Goal: Task Accomplishment & Management: Use online tool/utility

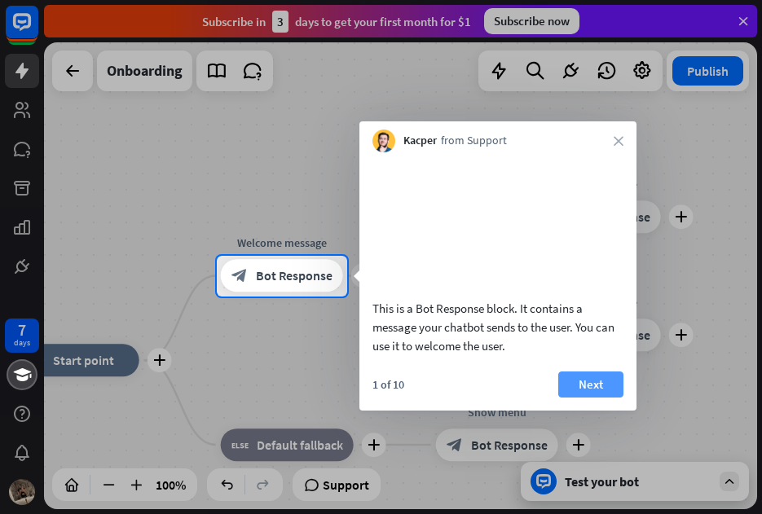
click at [601, 398] on button "Next" at bounding box center [590, 385] width 65 height 26
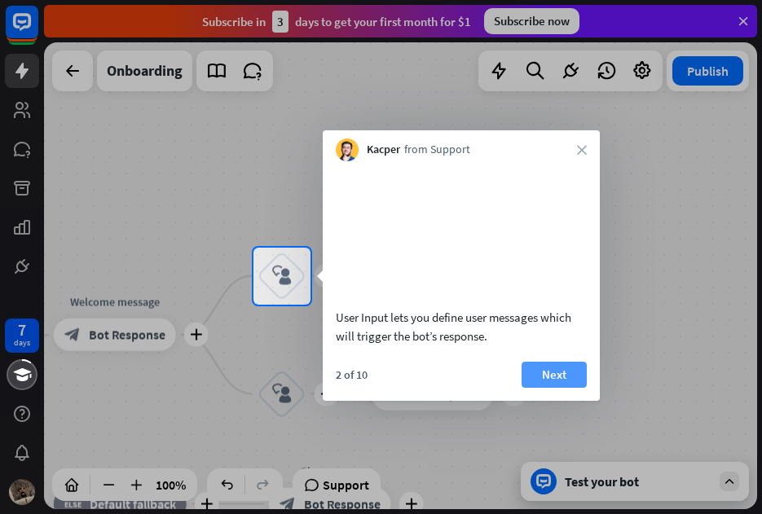
click at [552, 387] on button "Next" at bounding box center [554, 375] width 65 height 26
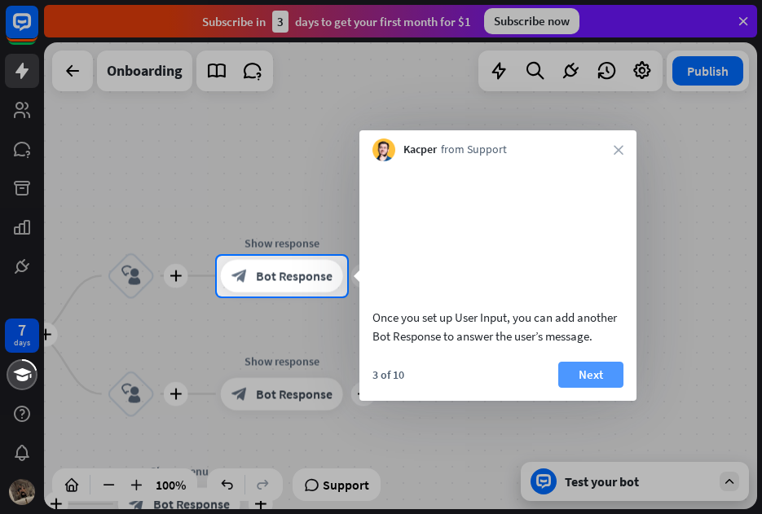
click at [589, 388] on button "Next" at bounding box center [590, 375] width 65 height 26
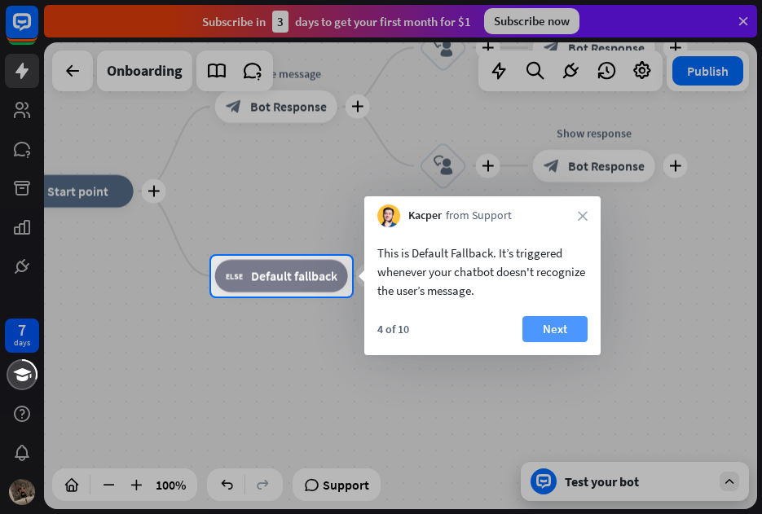
click at [562, 318] on button "Next" at bounding box center [555, 329] width 65 height 26
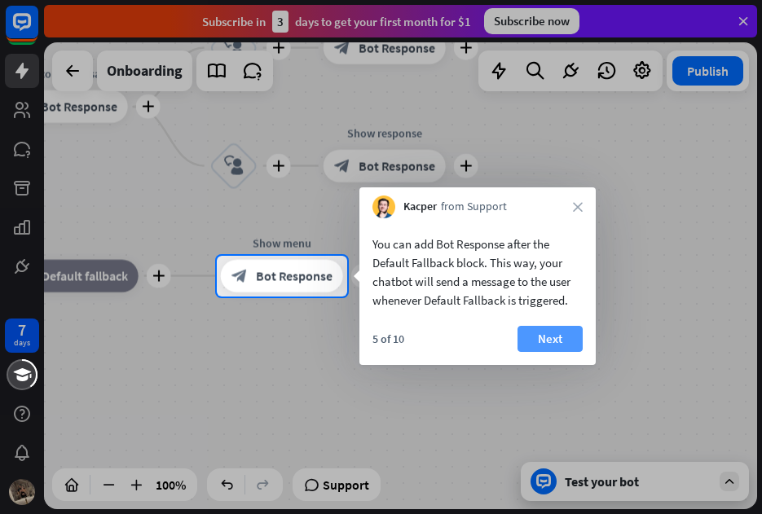
click at [572, 344] on button "Next" at bounding box center [550, 339] width 65 height 26
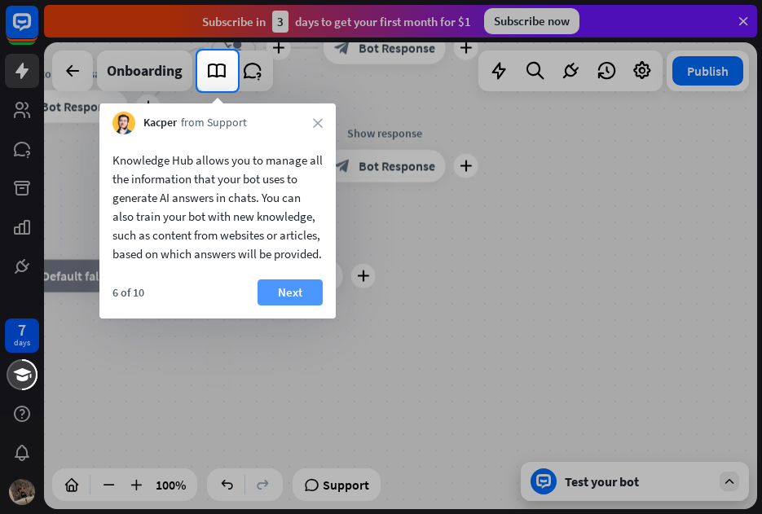
click at [301, 306] on button "Next" at bounding box center [290, 293] width 65 height 26
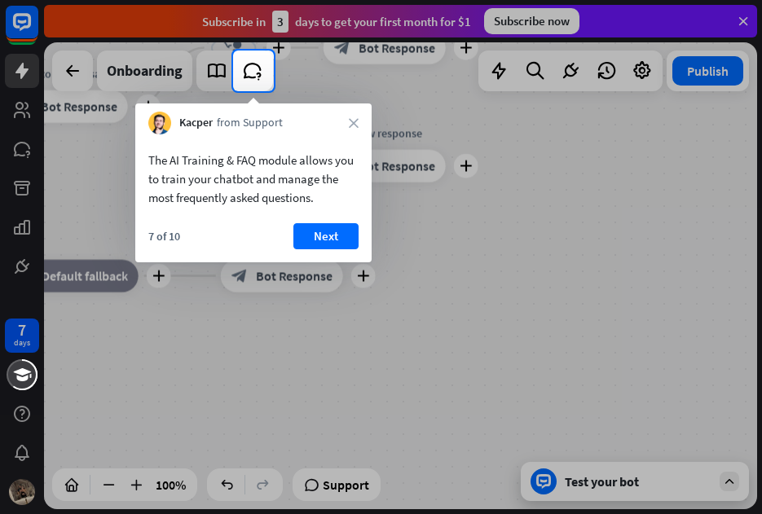
click at [312, 224] on button "Next" at bounding box center [325, 236] width 65 height 26
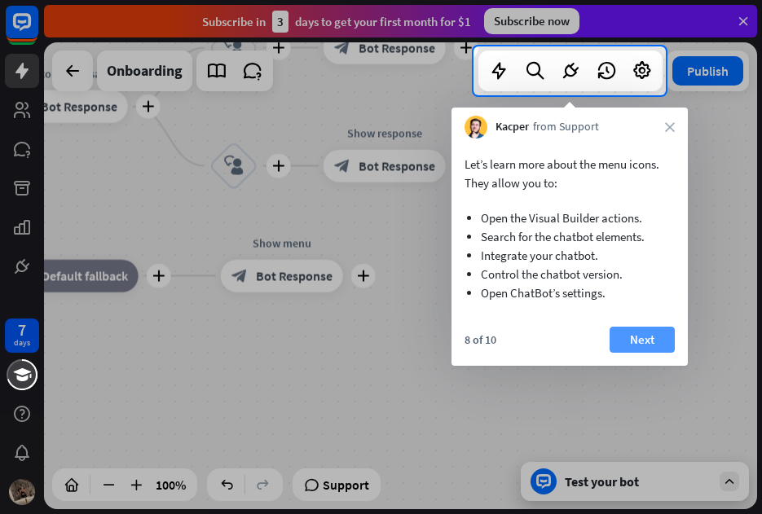
click at [658, 327] on button "Next" at bounding box center [642, 340] width 65 height 26
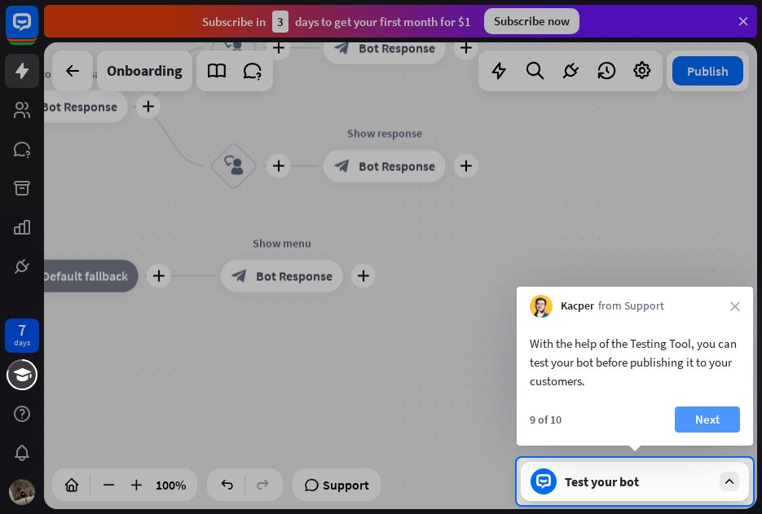
click at [709, 414] on button "Next" at bounding box center [707, 420] width 65 height 26
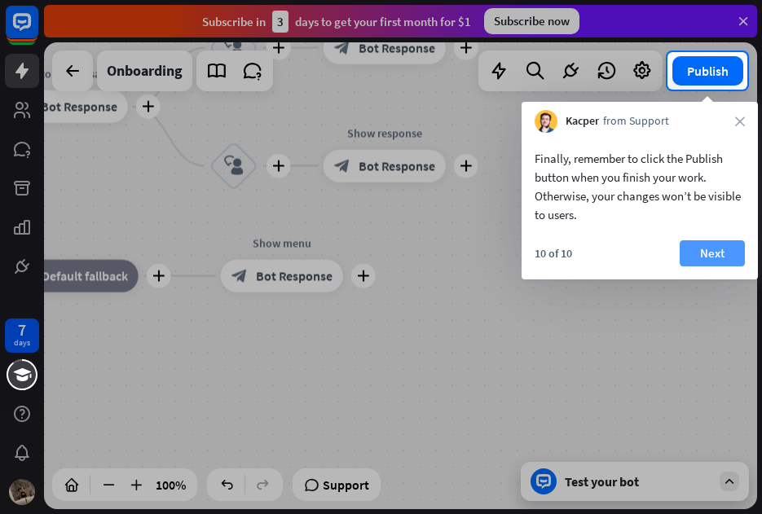
click at [695, 253] on button "Next" at bounding box center [712, 253] width 65 height 26
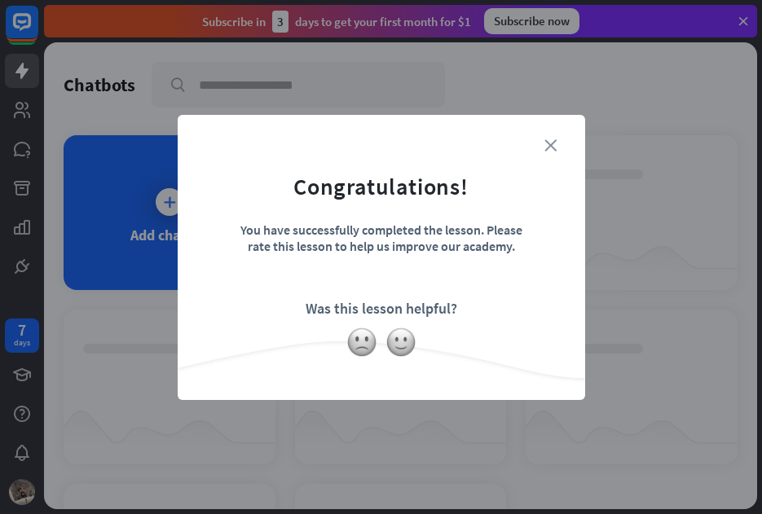
click at [550, 144] on icon "close" at bounding box center [551, 145] width 12 height 12
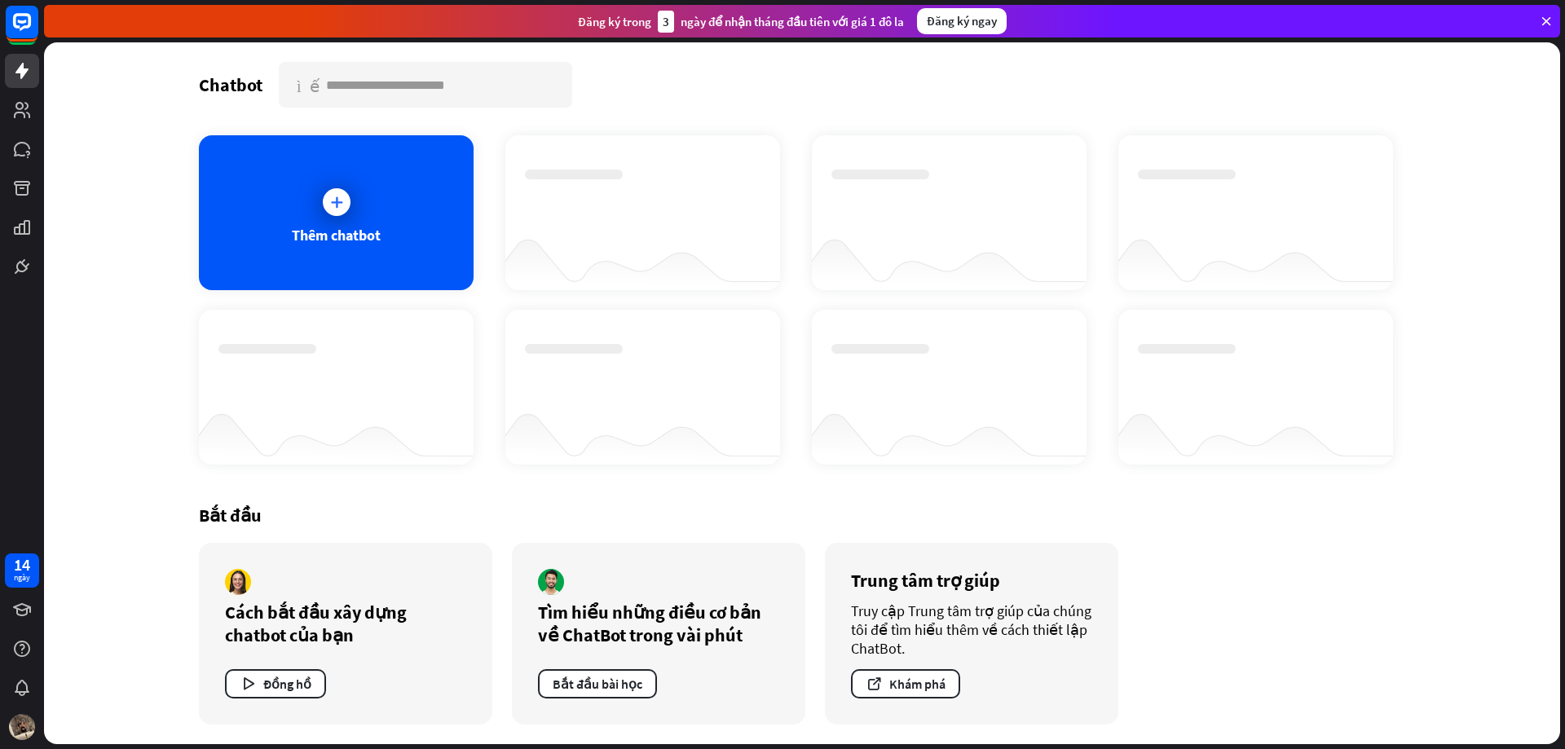
click at [761, 68] on div "Chatbot tìm kiếm" at bounding box center [802, 85] width 1206 height 46
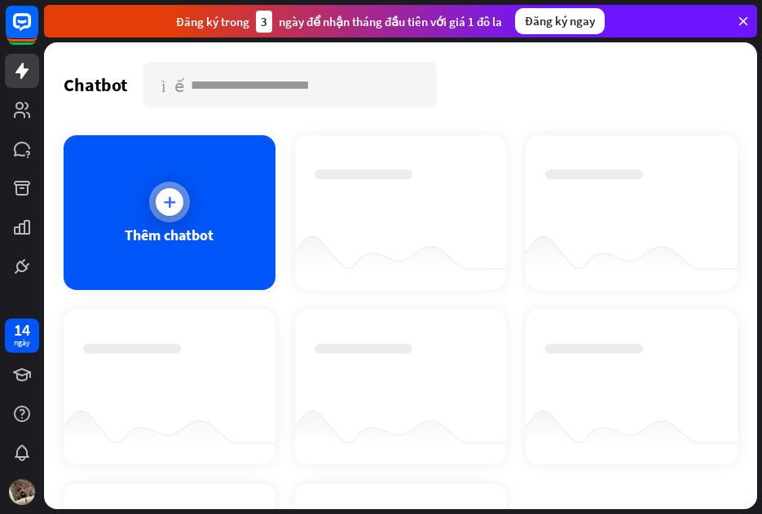
click at [183, 209] on div at bounding box center [169, 202] width 41 height 41
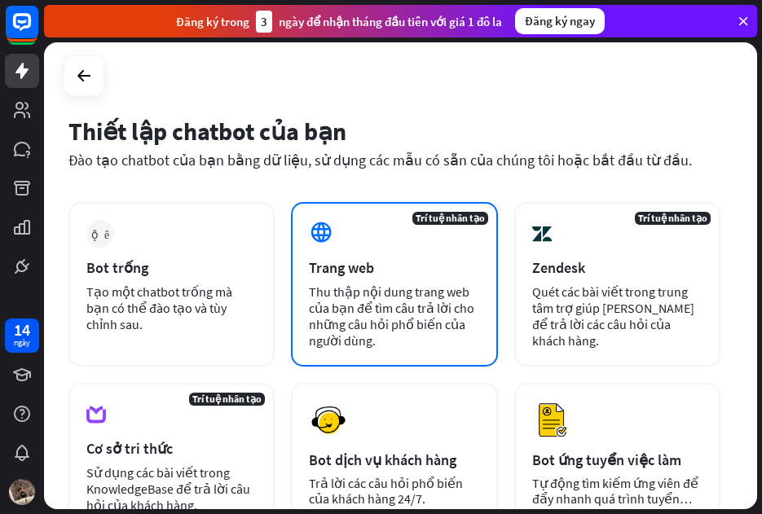
click at [324, 289] on font "Thu thập nội dung trang web của bạn để tìm câu trả lời cho những câu hỏi phổ bi…" at bounding box center [391, 316] width 165 height 65
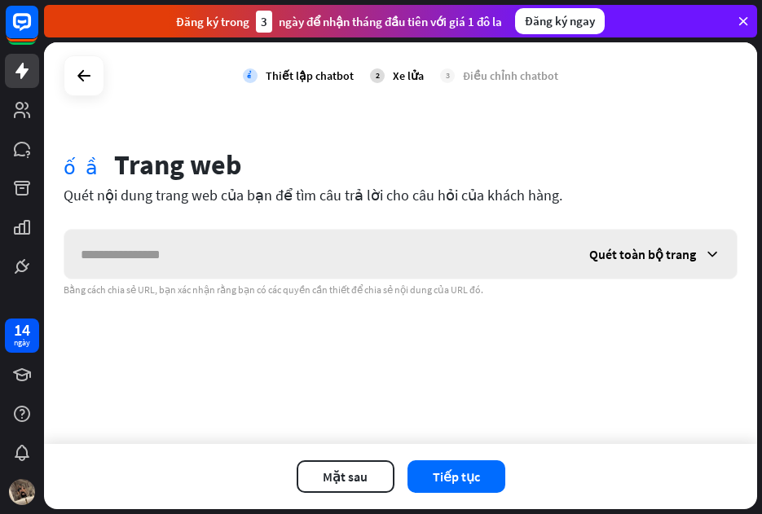
click at [316, 245] on input "text" at bounding box center [318, 254] width 509 height 49
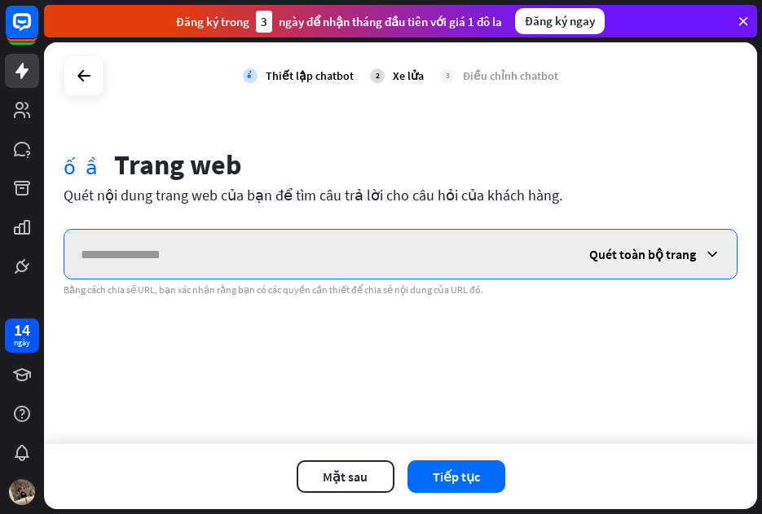
click at [235, 251] on input "text" at bounding box center [318, 254] width 509 height 49
paste input "**********"
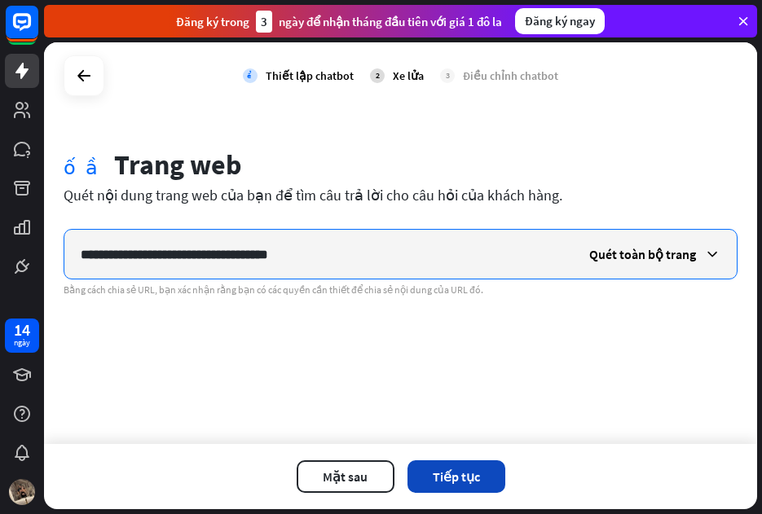
type input "**********"
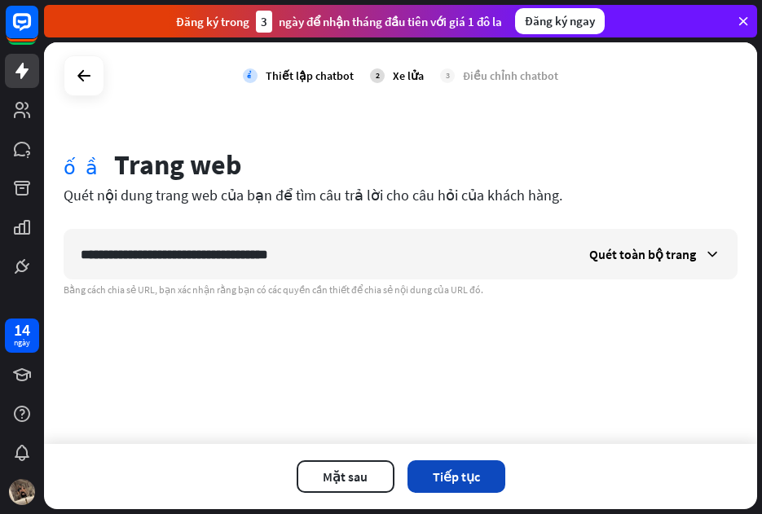
click at [483, 470] on button "Tiếp tục" at bounding box center [457, 477] width 98 height 33
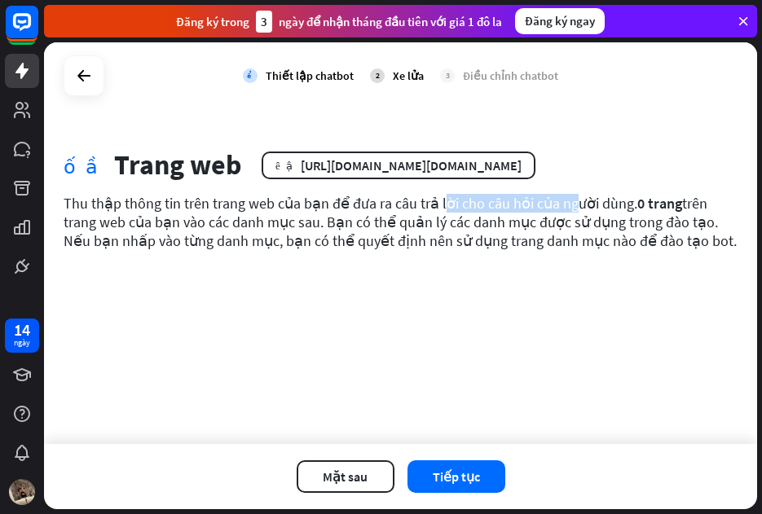
drag, startPoint x: 340, startPoint y: 232, endPoint x: 496, endPoint y: 229, distance: 155.7
click at [496, 213] on font "Thu thập thông tin trên trang web của bạn để đưa ra câu trả lời cho câu hỏi của…" at bounding box center [351, 203] width 574 height 19
drag, startPoint x: 525, startPoint y: 225, endPoint x: 607, endPoint y: 236, distance: 83.0
click at [532, 225] on div "khối cầu Trang web biên tập [URL][DOMAIN_NAME][DOMAIN_NAME] Thu thập thông tin …" at bounding box center [400, 211] width 713 height 126
click at [607, 213] on font "Thu thập thông tin trên trang web của bạn để đưa ra câu trả lời cho câu hỏi của…" at bounding box center [351, 203] width 574 height 19
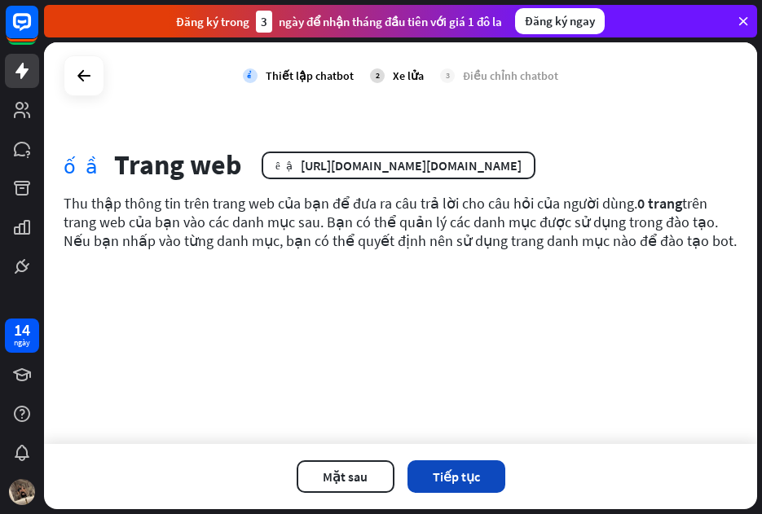
click at [477, 480] on font "Tiếp tục" at bounding box center [456, 477] width 47 height 16
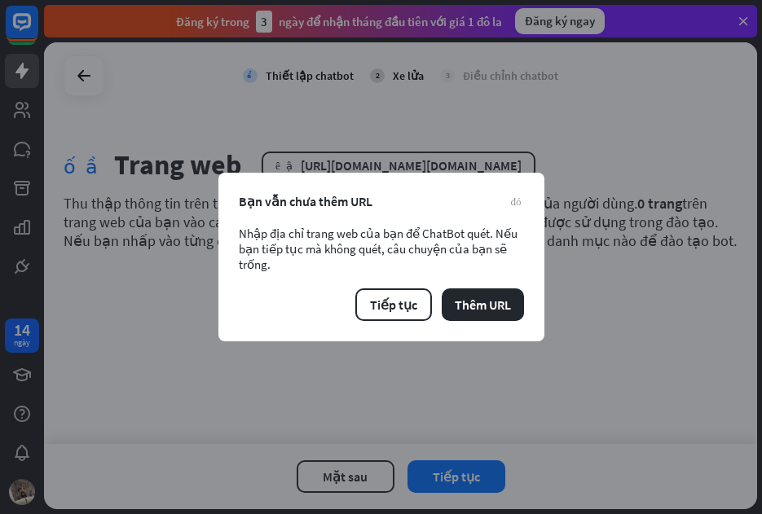
drag, startPoint x: 388, startPoint y: 312, endPoint x: 480, endPoint y: 261, distance: 105.5
click at [474, 268] on div "đóng Bạn vẫn chưa thêm URL Nhập địa chỉ trang web của bạn để ChatBot quét. Nếu …" at bounding box center [381, 257] width 326 height 169
click at [525, 179] on div "đóng Bạn vẫn chưa thêm URL Nhập địa chỉ trang web của bạn để ChatBot quét. Nếu …" at bounding box center [381, 257] width 326 height 169
click at [372, 289] on button "Tiếp tục" at bounding box center [393, 305] width 77 height 33
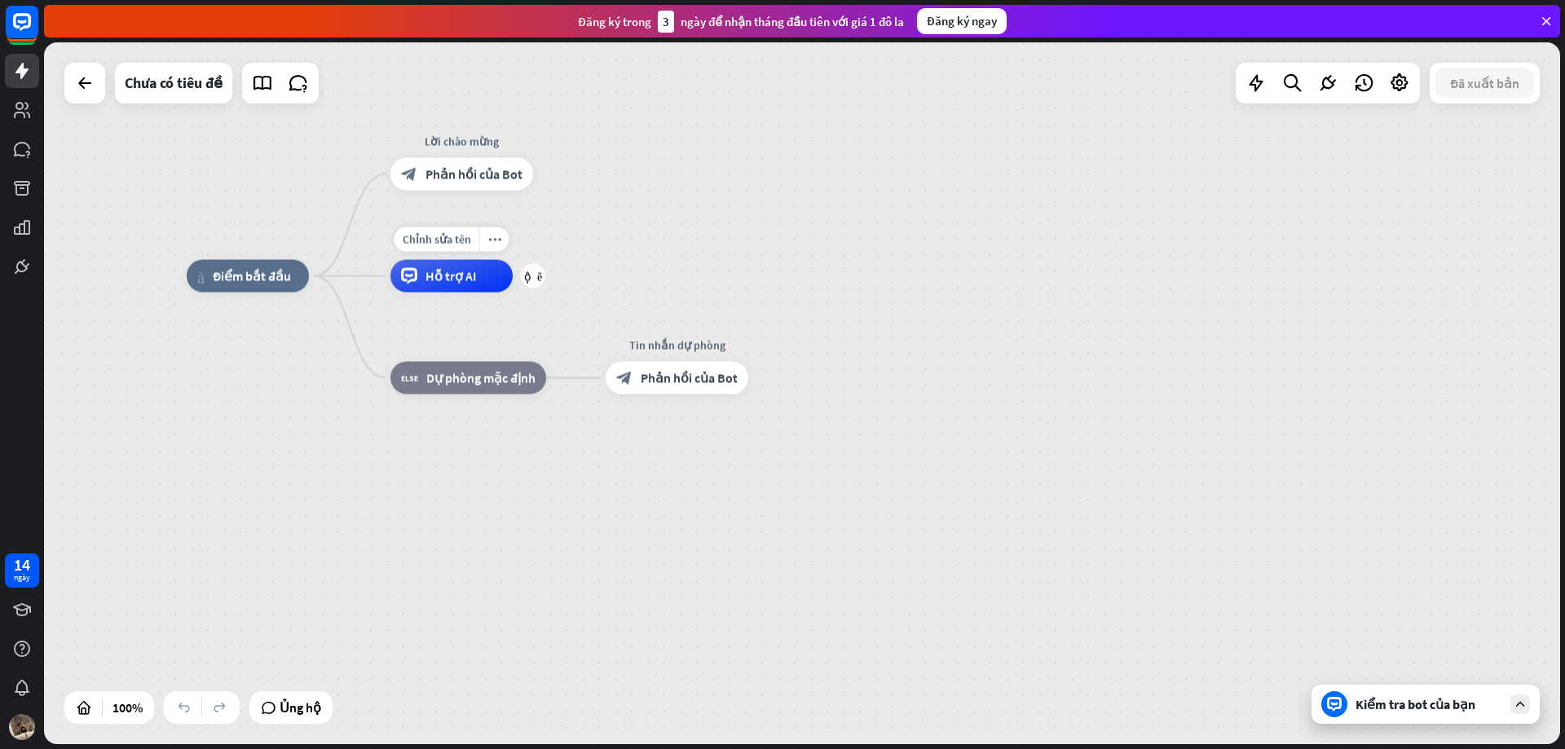
click at [454, 260] on div "Chỉnh sửa tên more_horiz cộng thêm Hỗ trợ AI" at bounding box center [451, 276] width 122 height 33
drag, startPoint x: 425, startPoint y: 267, endPoint x: 439, endPoint y: 298, distance: 34.3
click at [426, 272] on div "Hỗ trợ AI" at bounding box center [451, 276] width 122 height 33
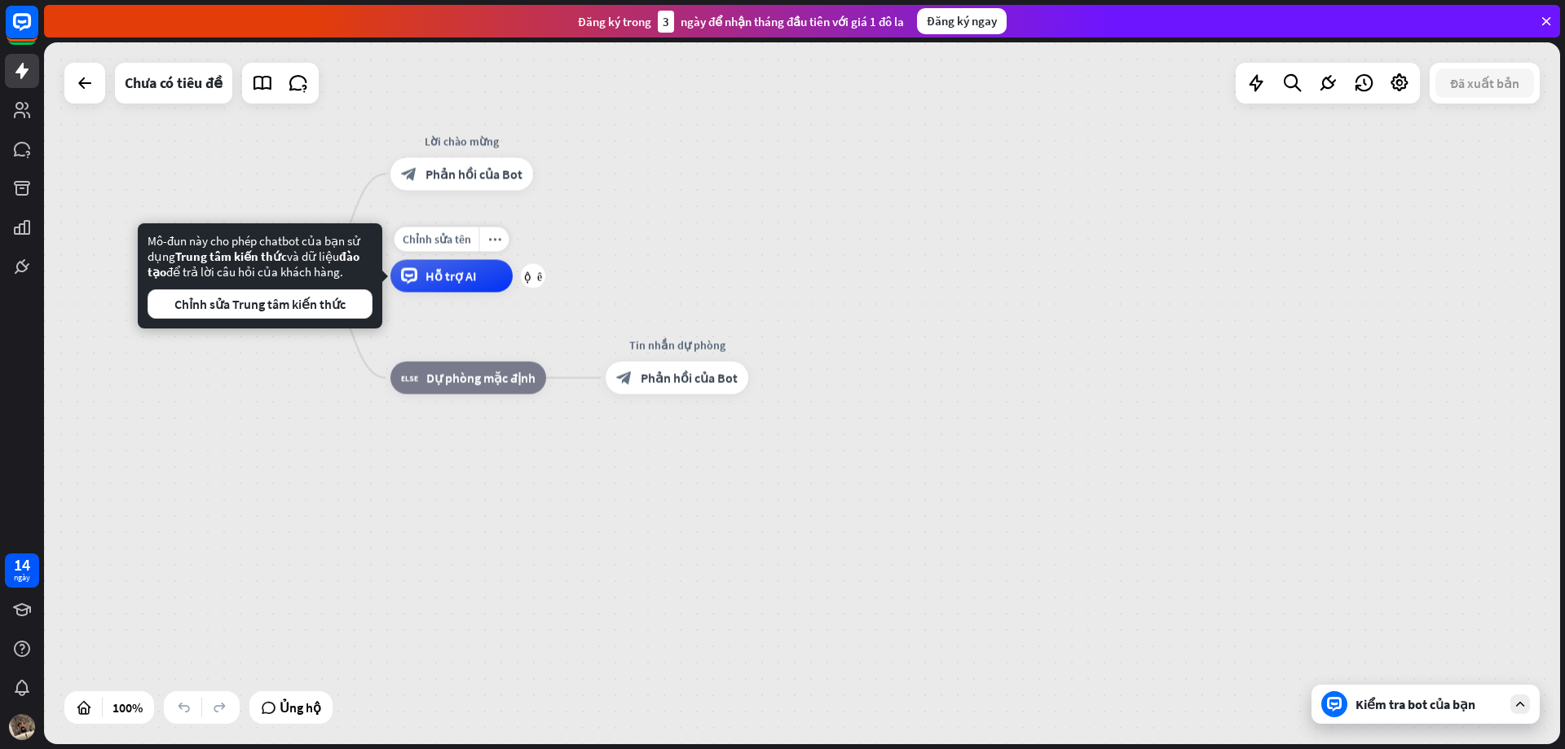
drag, startPoint x: 444, startPoint y: 291, endPoint x: 518, endPoint y: 277, distance: 74.7
click at [447, 291] on div "Hỗ trợ AI" at bounding box center [451, 276] width 122 height 33
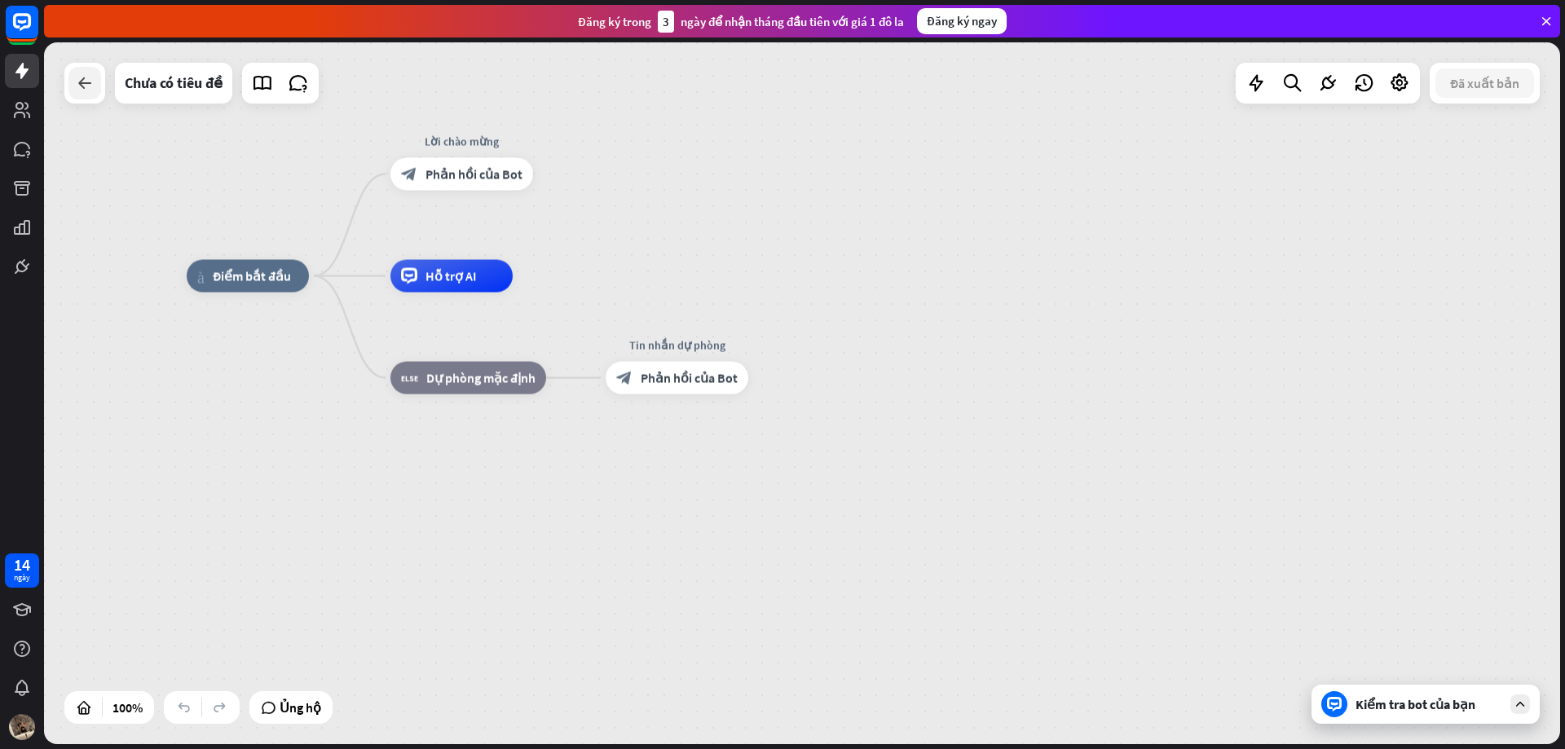
click at [91, 82] on icon at bounding box center [85, 83] width 20 height 20
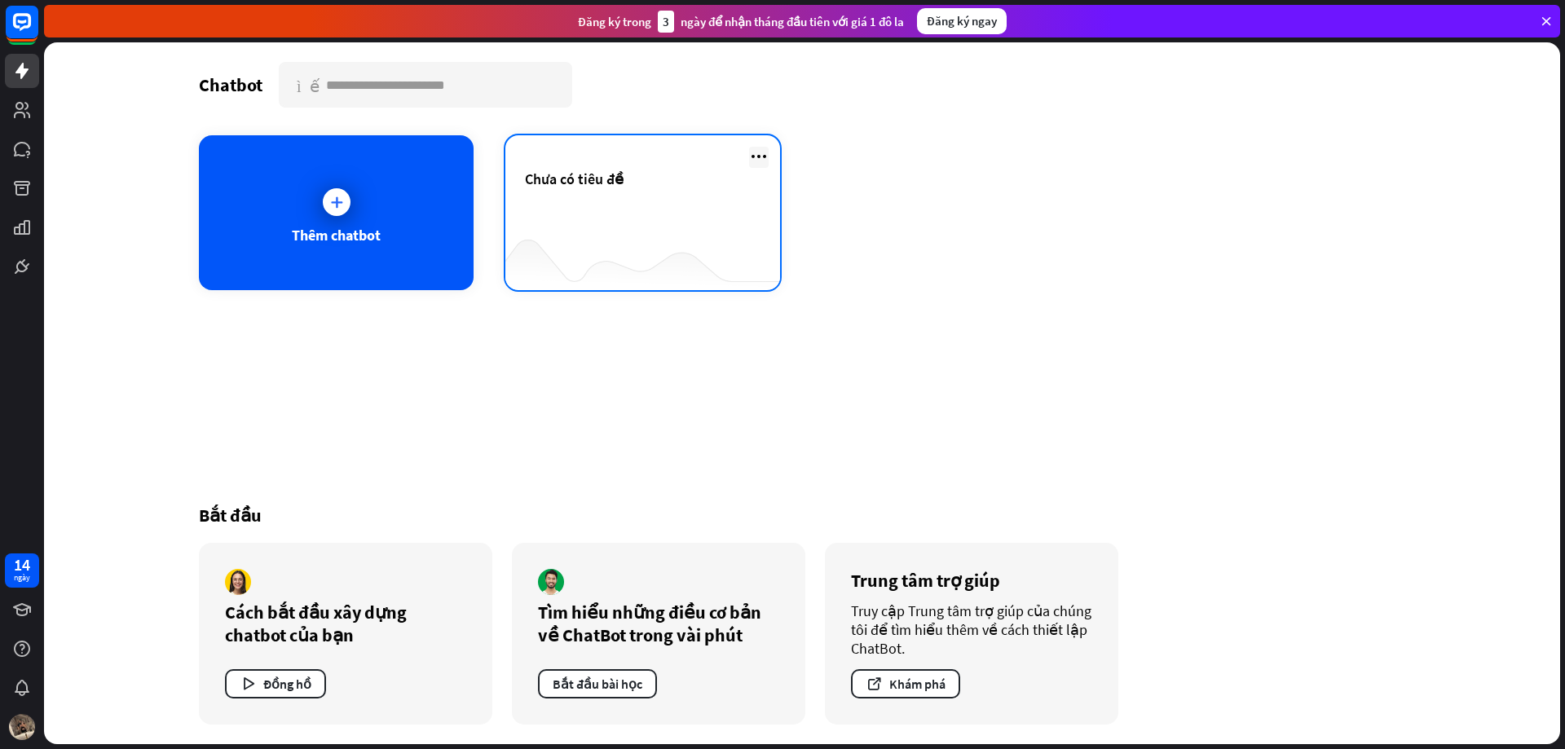
click at [761, 152] on icon at bounding box center [759, 157] width 20 height 20
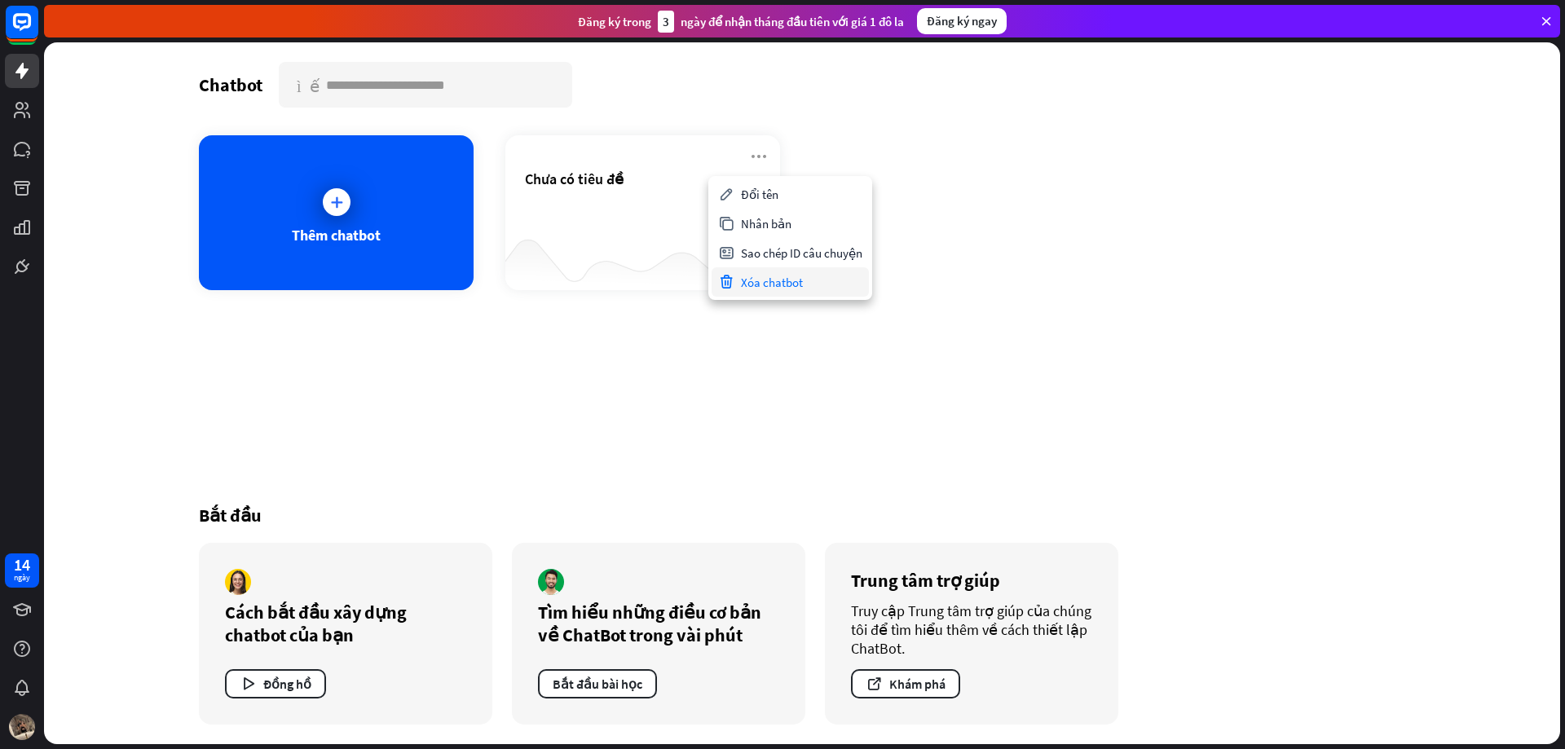
click at [739, 279] on div "Xóa chatbot" at bounding box center [790, 281] width 157 height 29
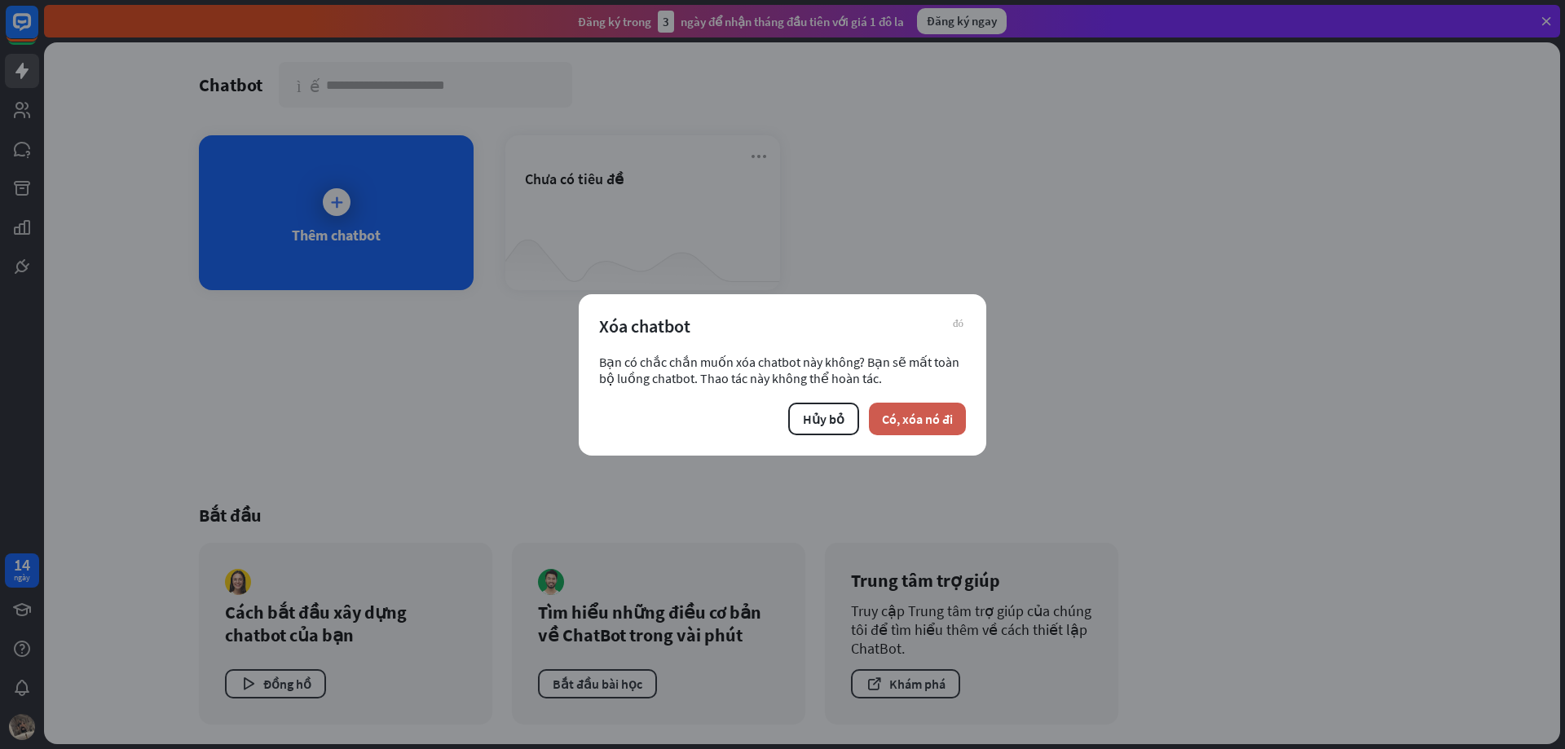
click at [761, 422] on font "Có, xóa nó đi" at bounding box center [917, 419] width 71 height 16
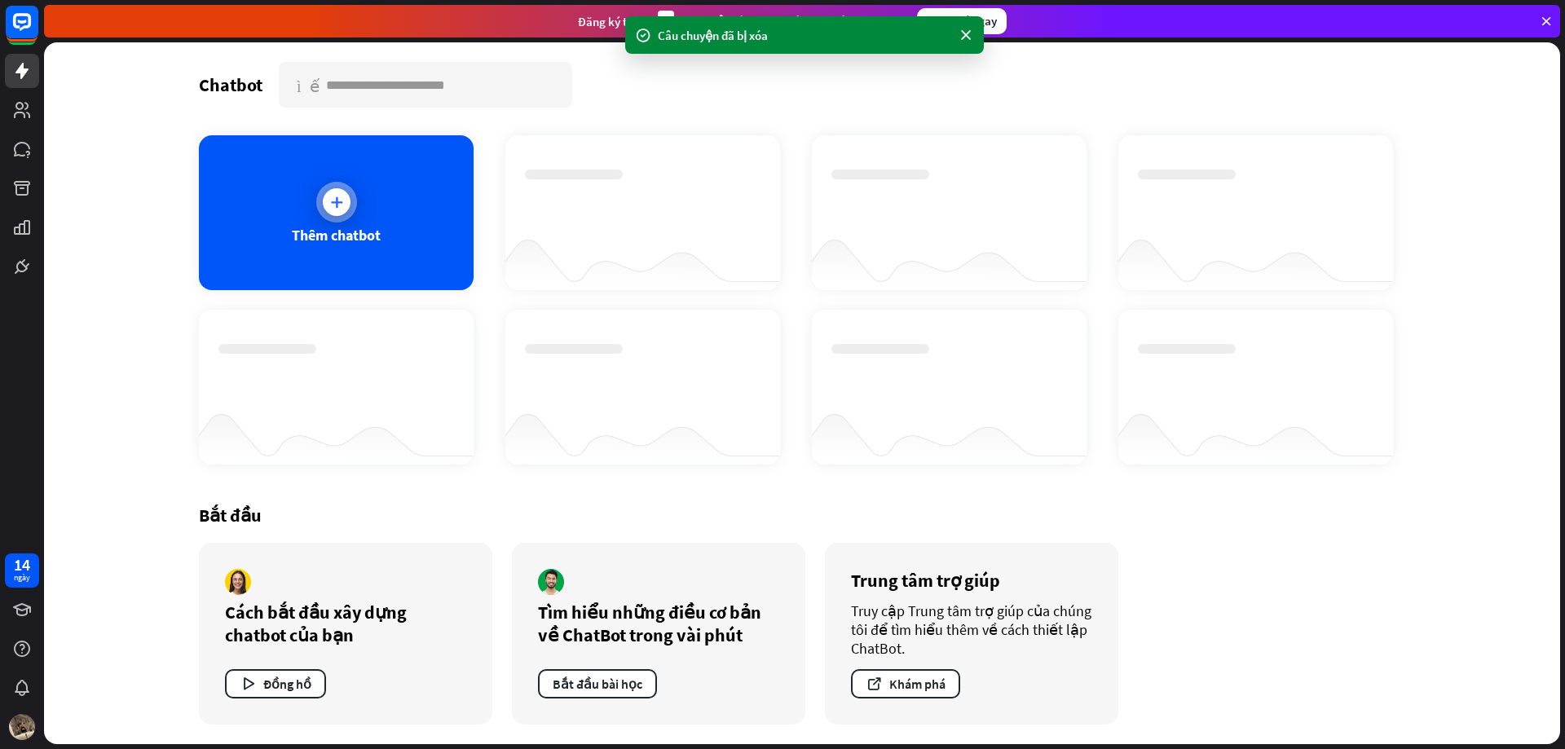
click at [358, 210] on div "Thêm chatbot" at bounding box center [336, 212] width 275 height 155
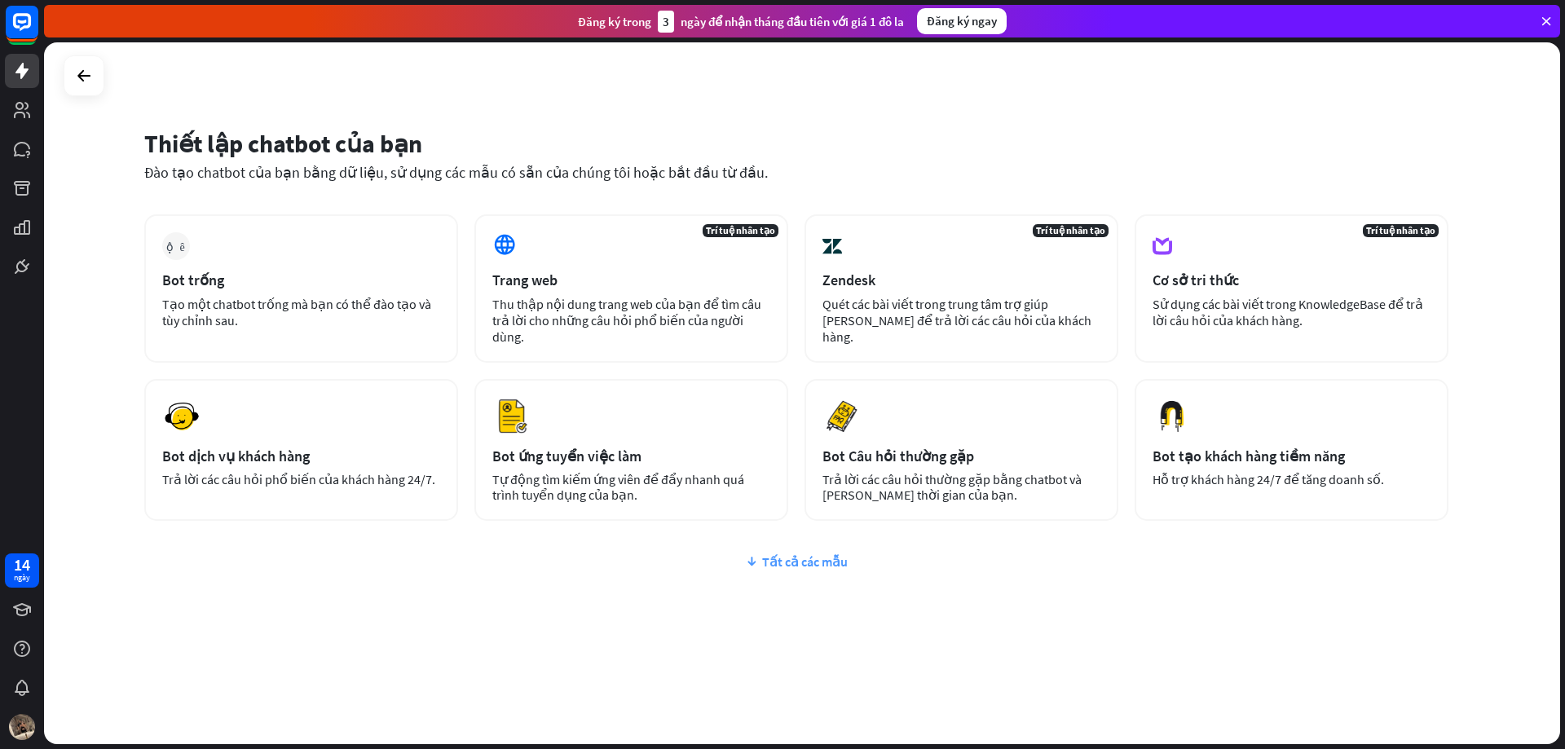
click at [761, 514] on font "Tất cả các mẫu" at bounding box center [805, 562] width 86 height 16
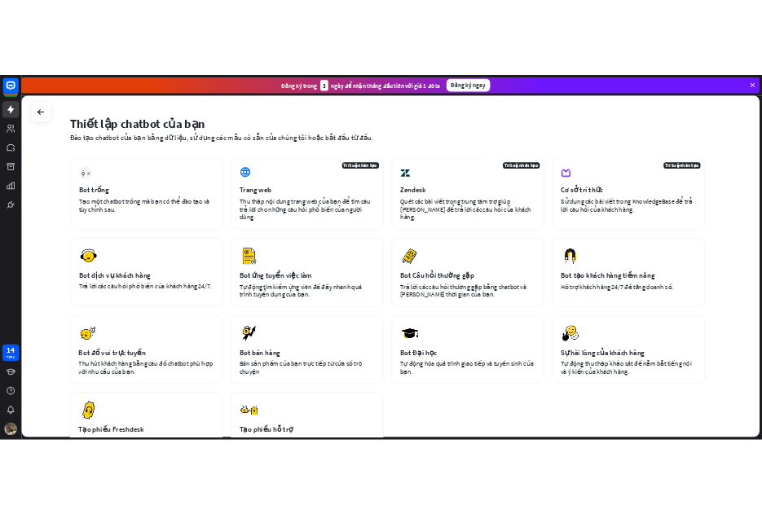
scroll to position [44, 0]
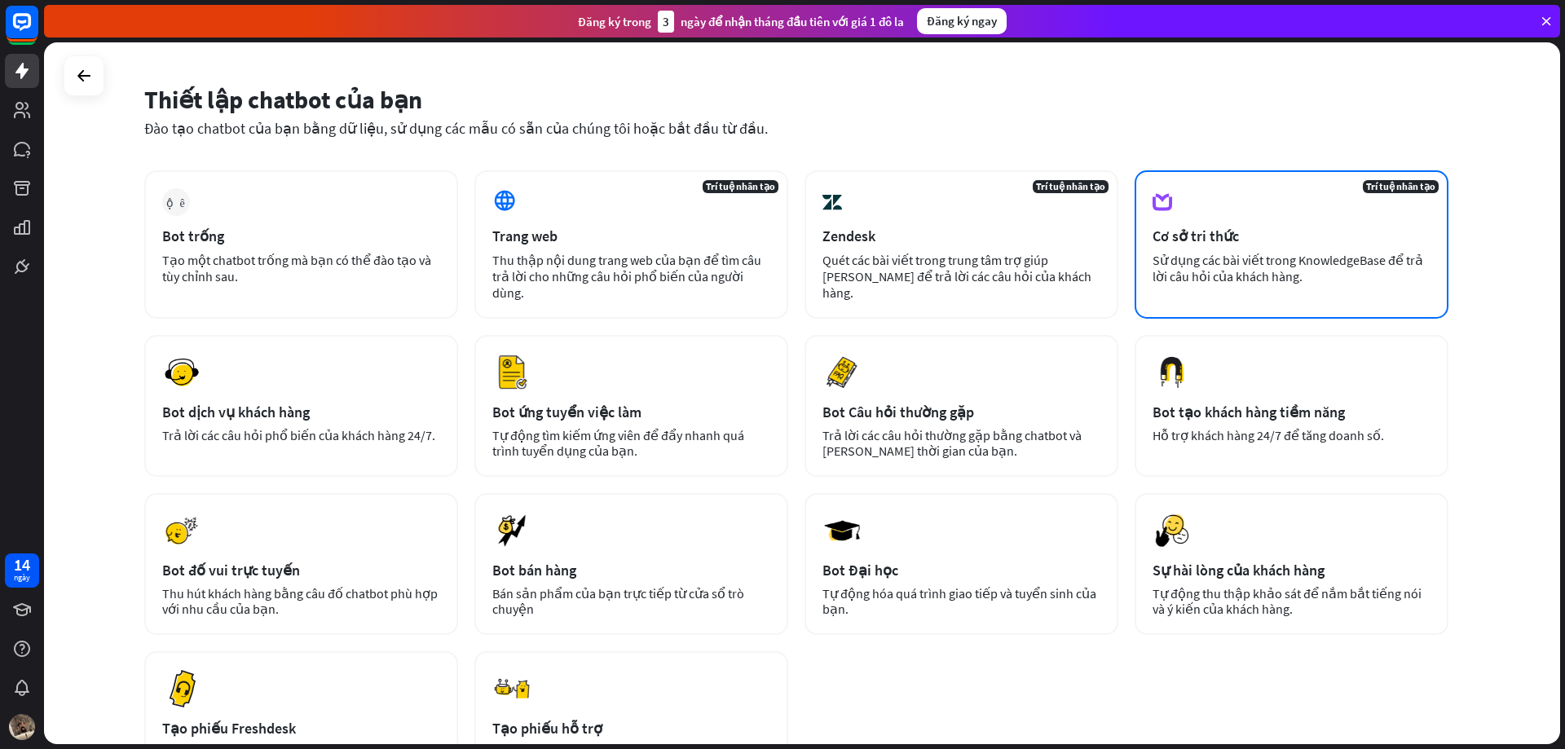
click at [761, 246] on div "Trí tuệ nhân tạo Cơ sở tri thức Sử dụng các bài viết trong KnowledgeBase để trả…" at bounding box center [1292, 244] width 314 height 148
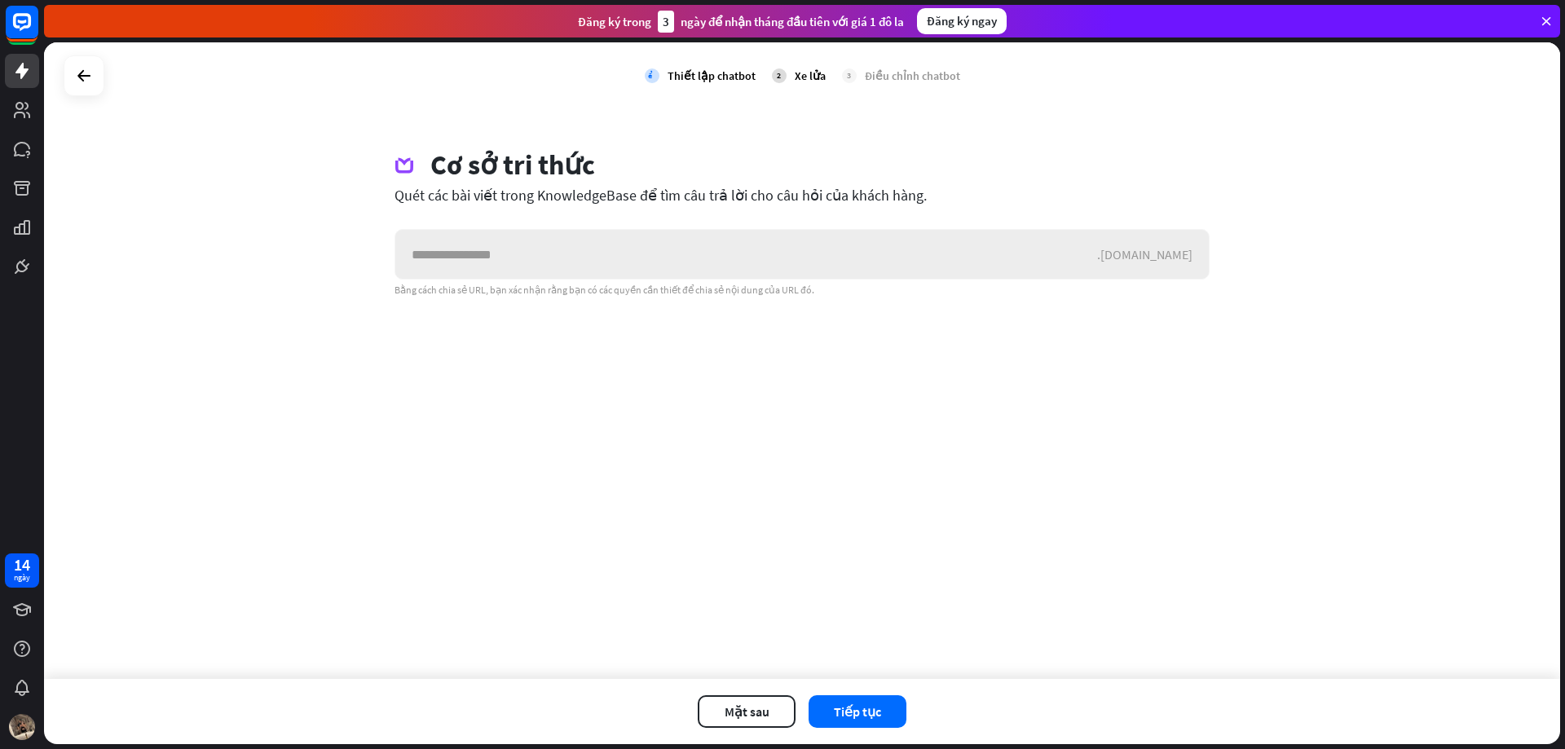
click at [761, 254] on input "text" at bounding box center [746, 254] width 702 height 49
click at [761, 252] on input "**********" at bounding box center [746, 254] width 702 height 49
type input "**********"
click at [761, 514] on button "Tiếp tục" at bounding box center [858, 711] width 98 height 33
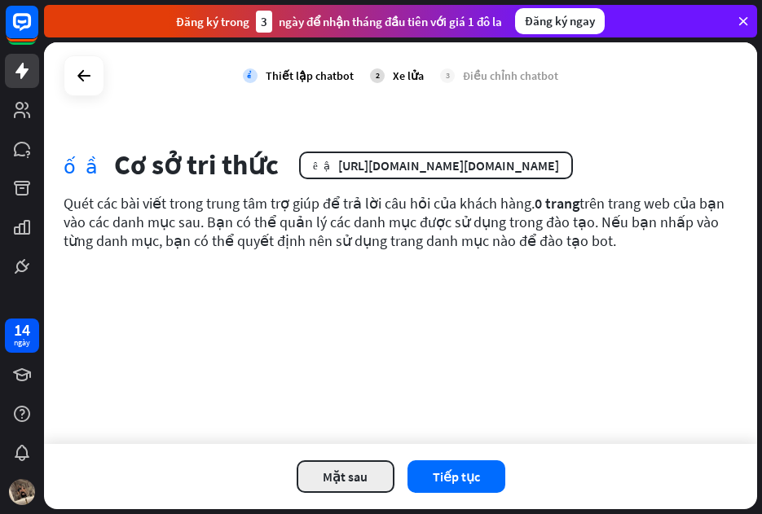
click at [385, 481] on button "Mặt sau" at bounding box center [346, 477] width 98 height 33
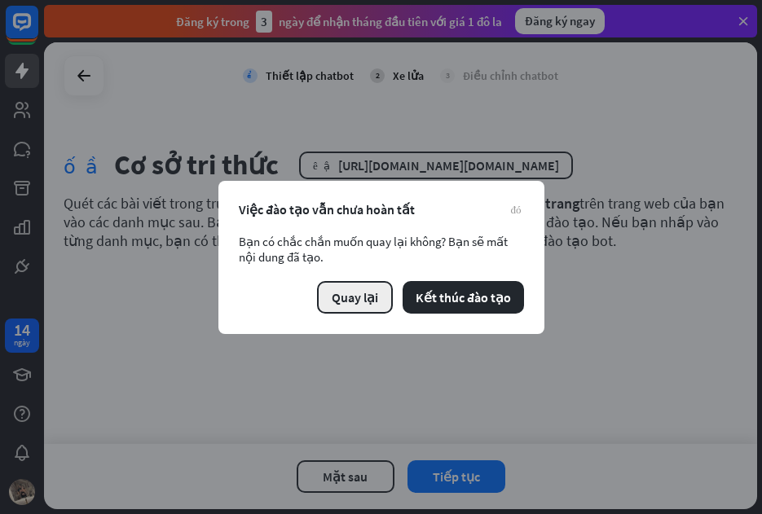
click at [369, 300] on font "Quay lại" at bounding box center [355, 297] width 46 height 16
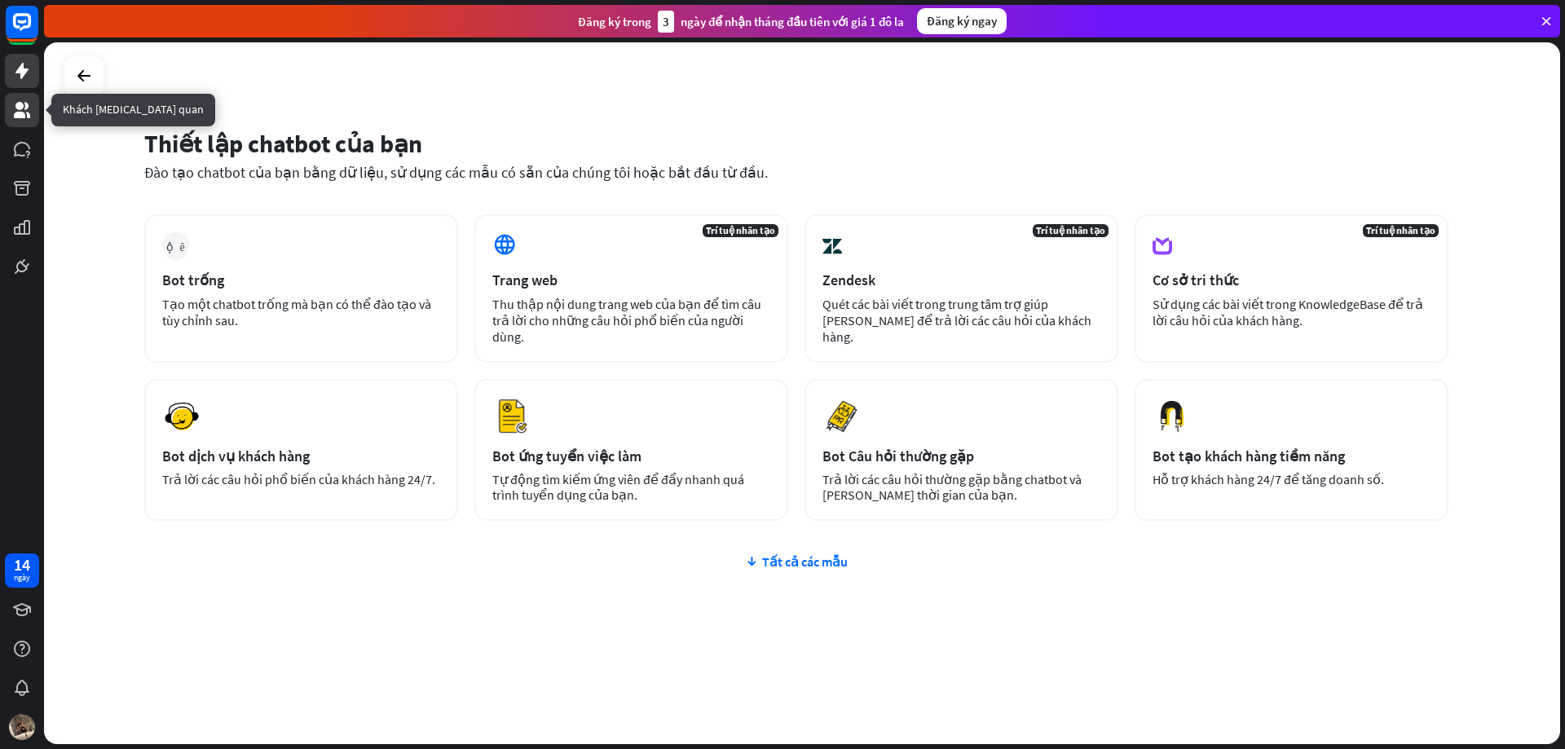
click at [18, 122] on link at bounding box center [22, 110] width 34 height 34
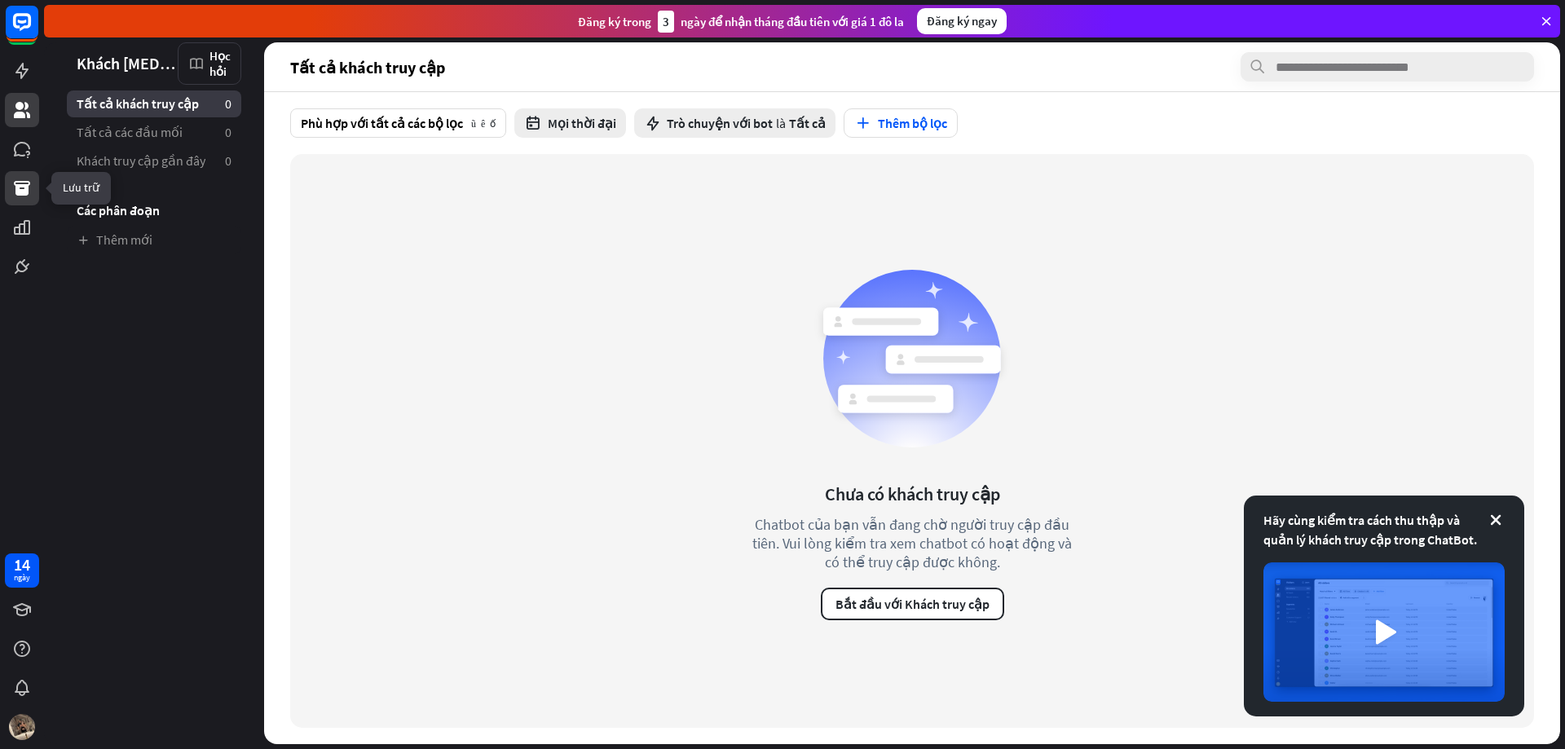
click at [15, 179] on icon at bounding box center [22, 189] width 20 height 20
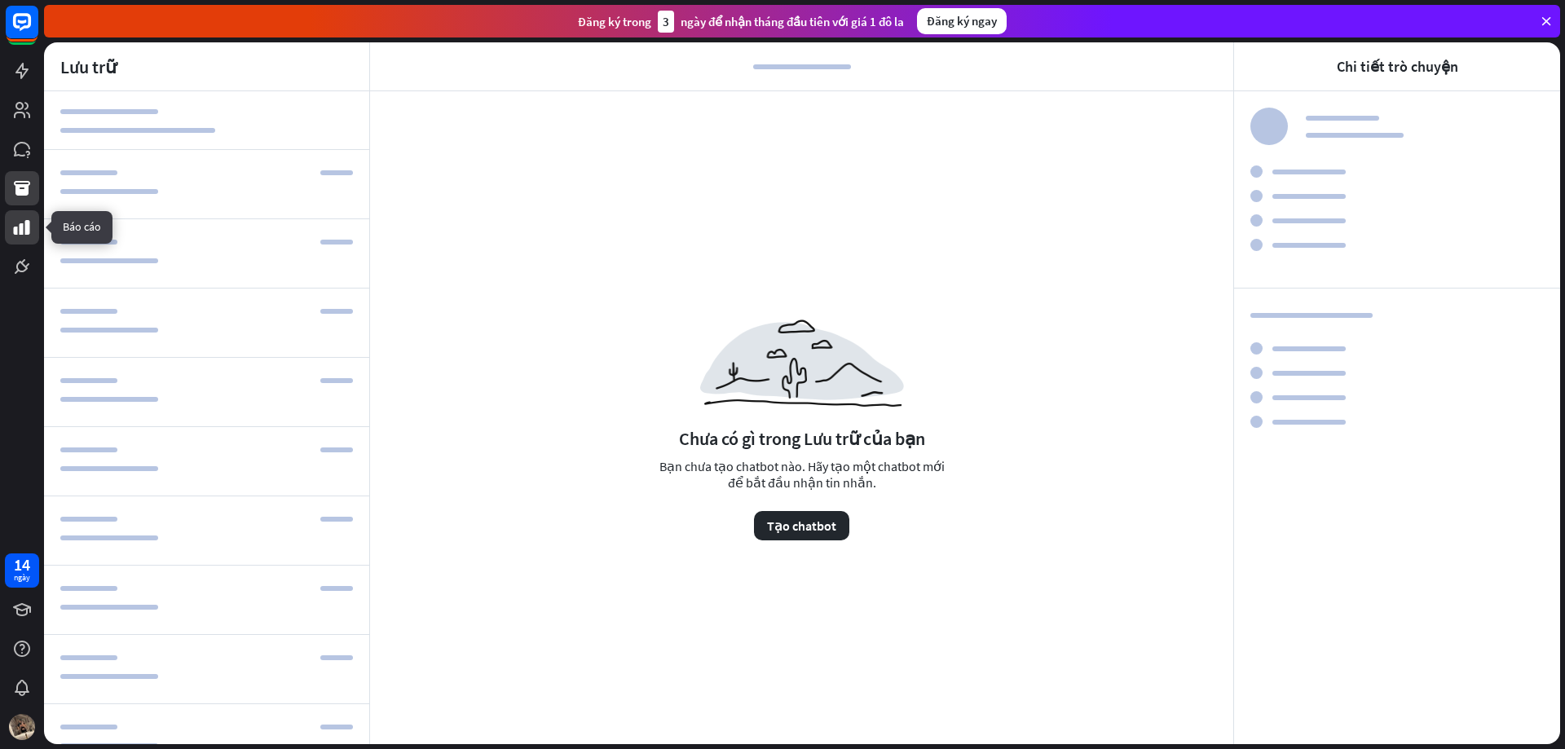
click at [34, 222] on link at bounding box center [22, 227] width 34 height 34
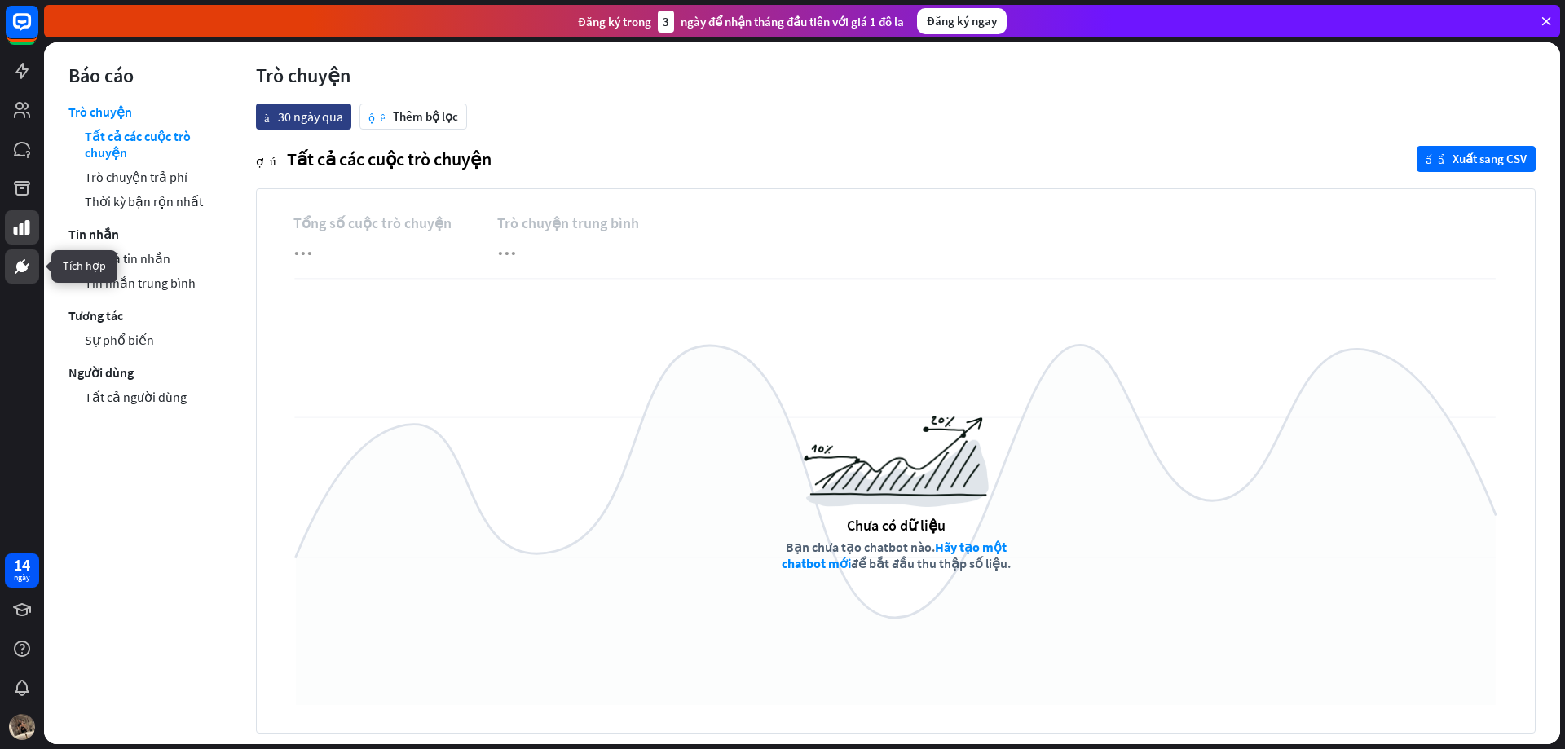
click at [21, 267] on icon at bounding box center [22, 267] width 10 height 10
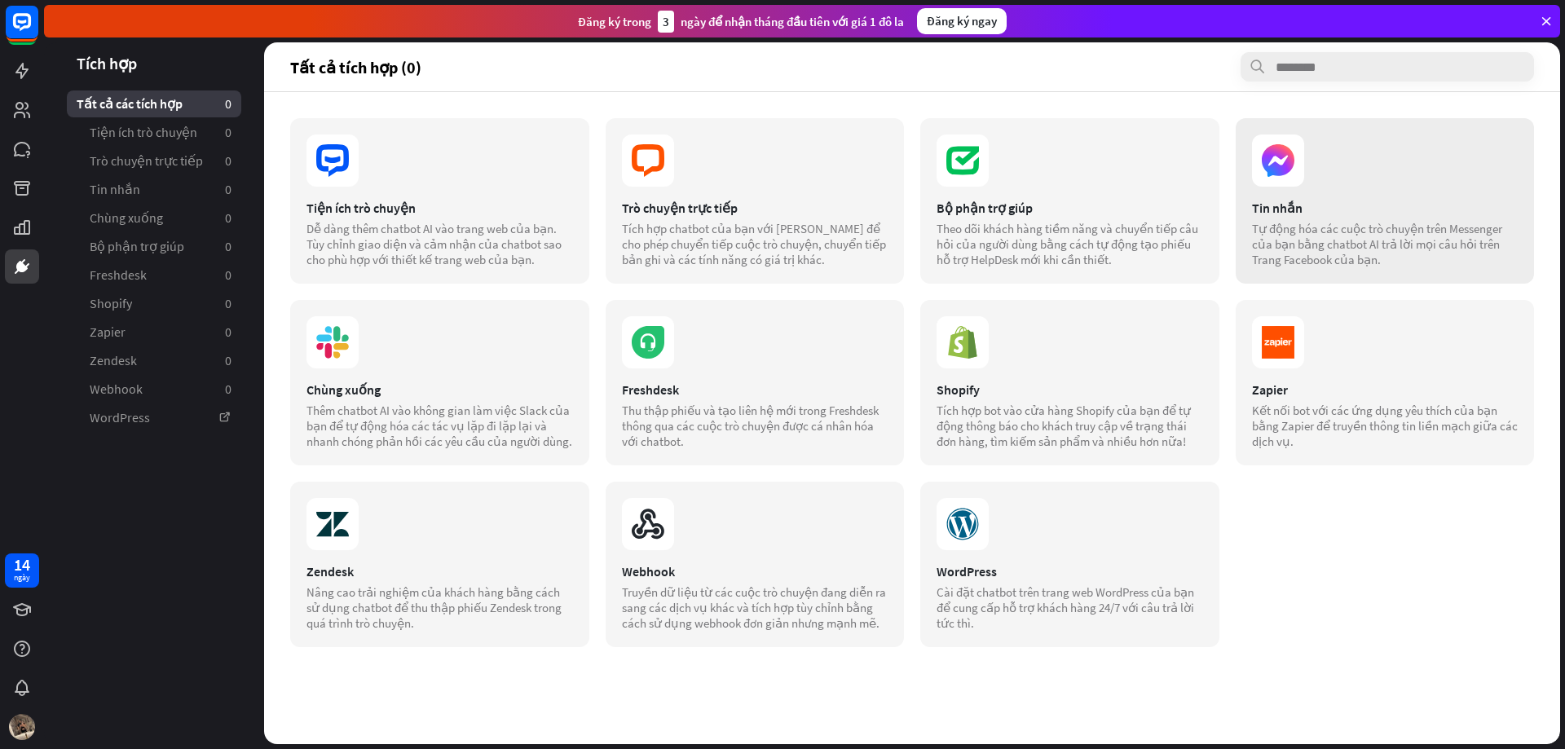
click at [761, 192] on div "Tin nhắn Tự động hóa các cuộc trò chuyện trên Messenger của bạn bằng chatbot AI…" at bounding box center [1385, 200] width 299 height 165
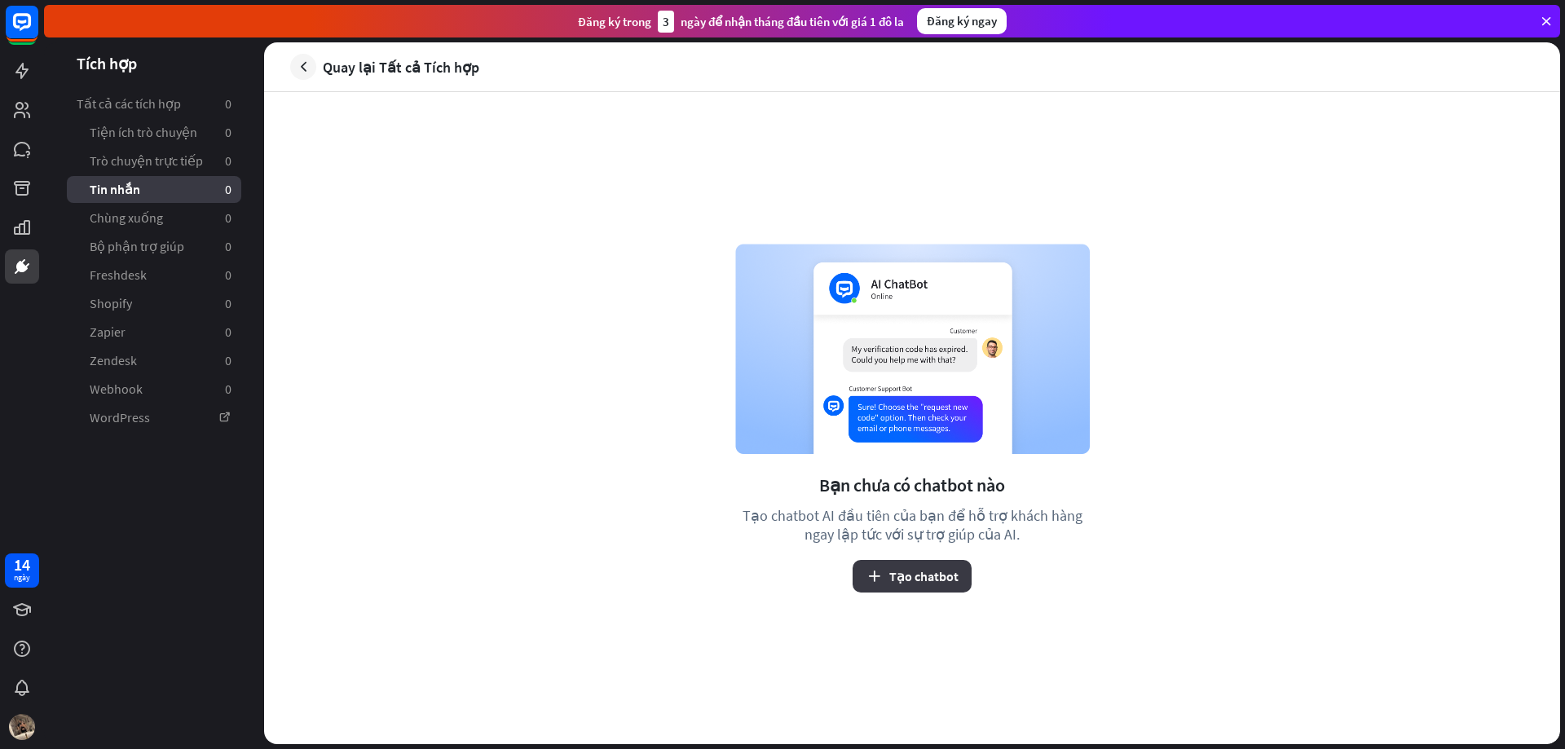
click at [761, 514] on font "Tạo chatbot" at bounding box center [923, 576] width 69 height 16
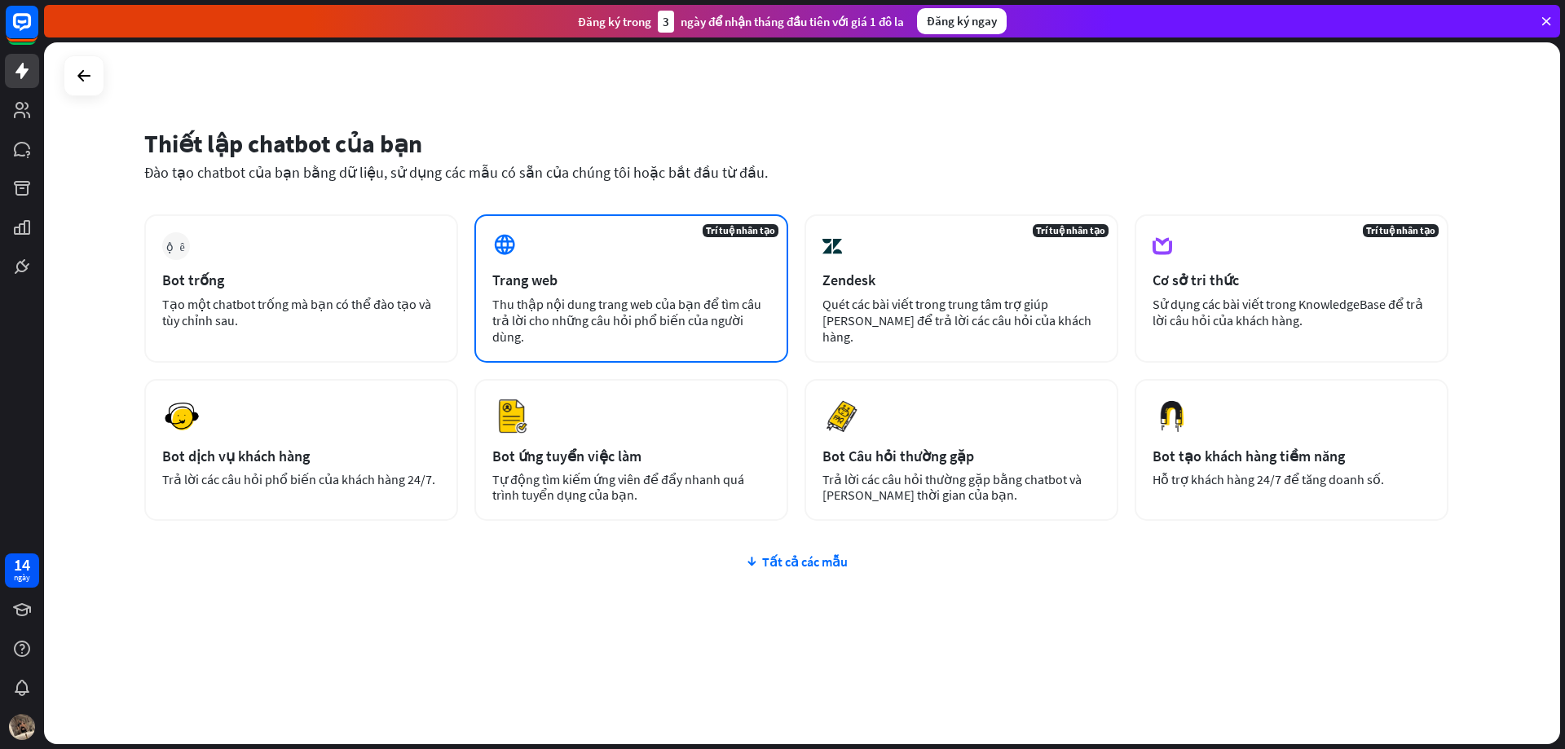
click at [545, 266] on div "Trí tuệ nhân tạo Trang web Thu thập nội dung trang web của bạn để tìm câu trả l…" at bounding box center [631, 288] width 314 height 148
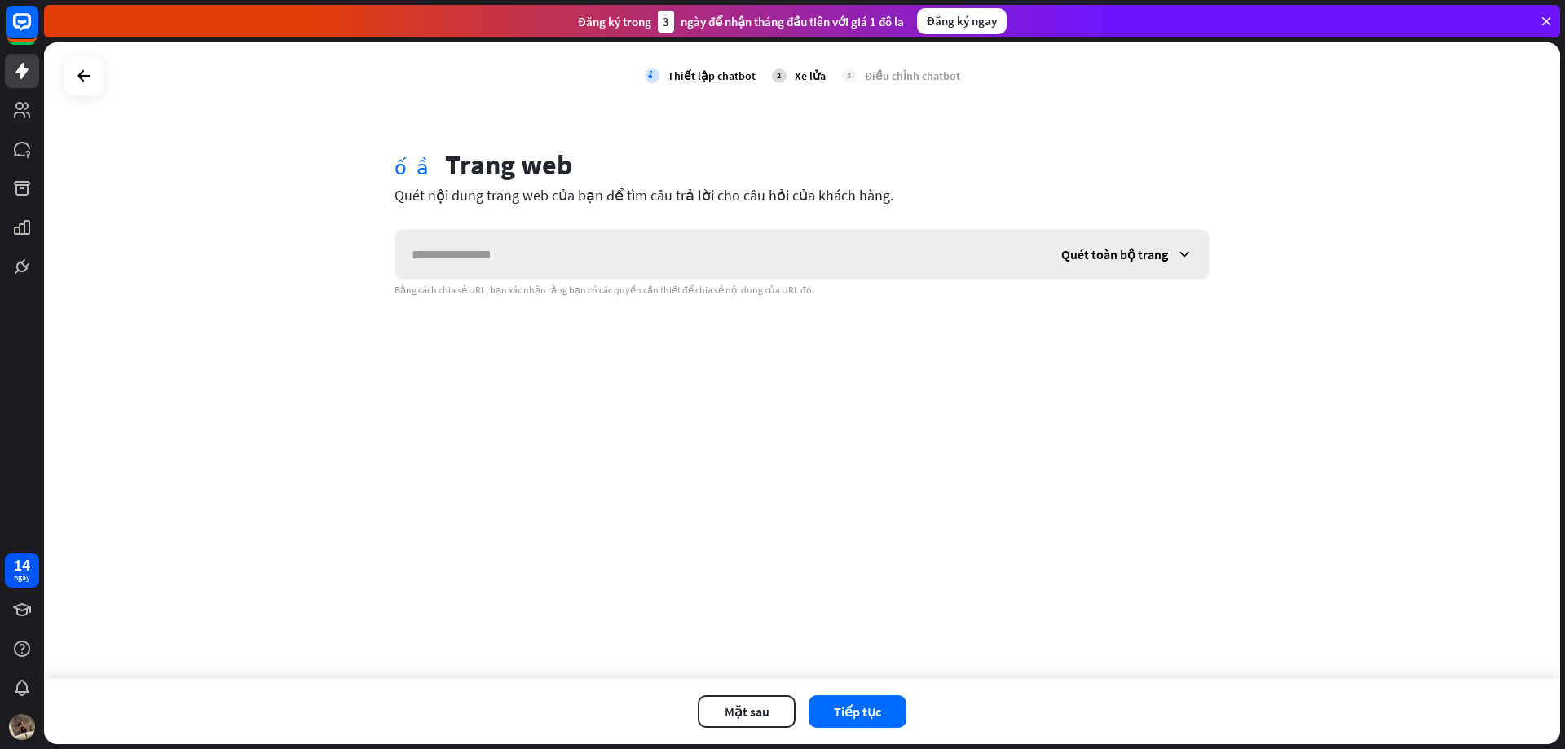
click at [578, 248] on input "text" at bounding box center [720, 254] width 650 height 49
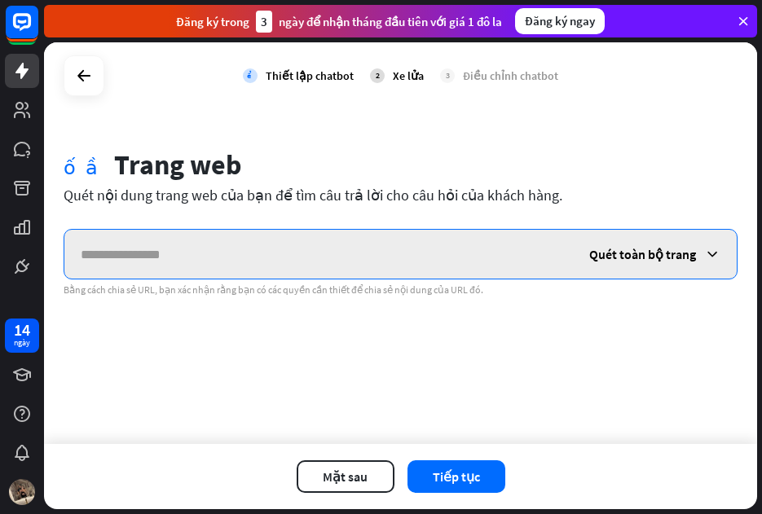
click at [317, 245] on input "text" at bounding box center [318, 254] width 509 height 49
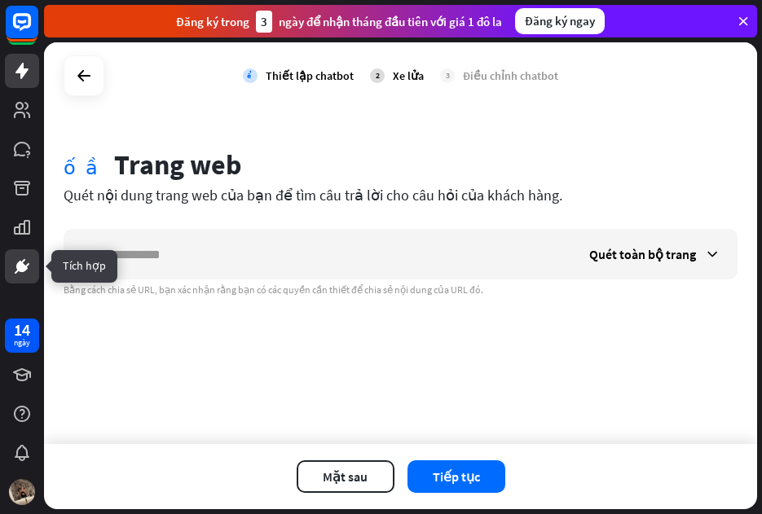
click at [24, 274] on icon at bounding box center [22, 267] width 20 height 20
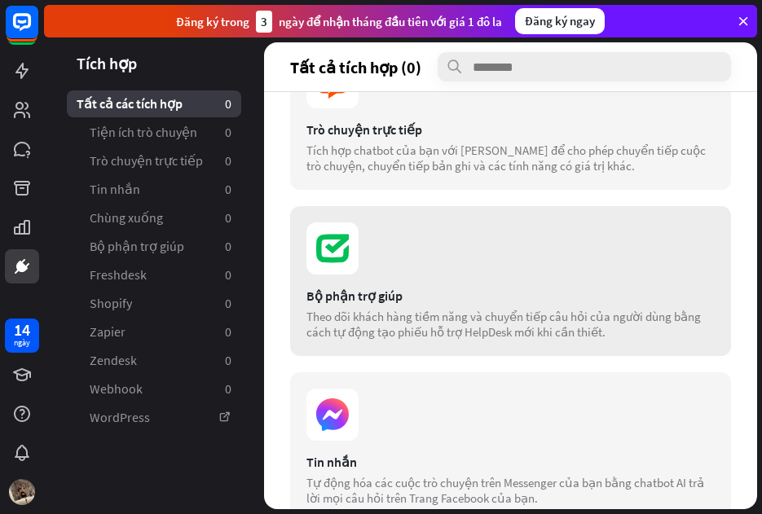
scroll to position [571, 0]
